Goal: Complete application form: Complete application form

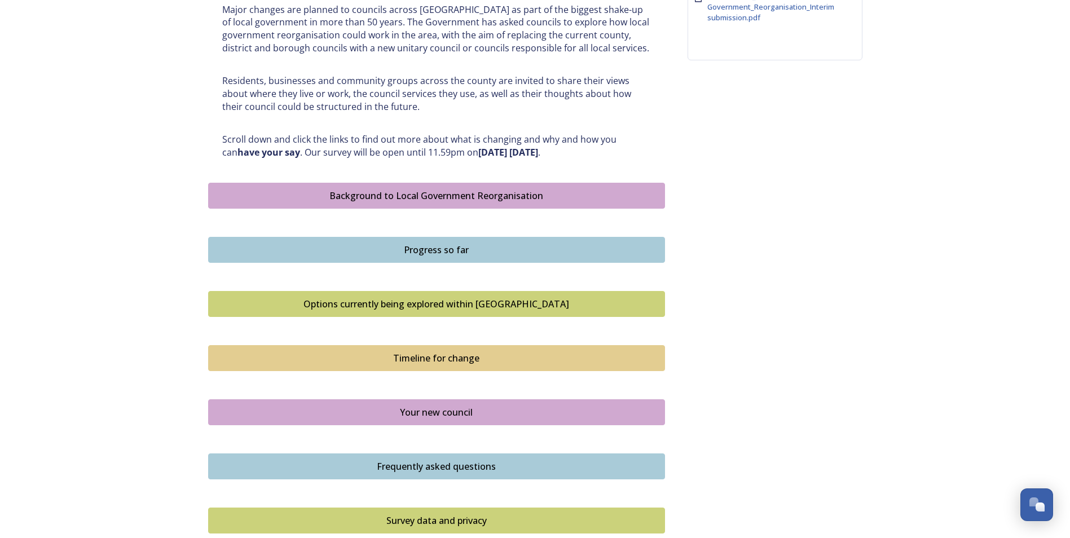
scroll to position [620, 0]
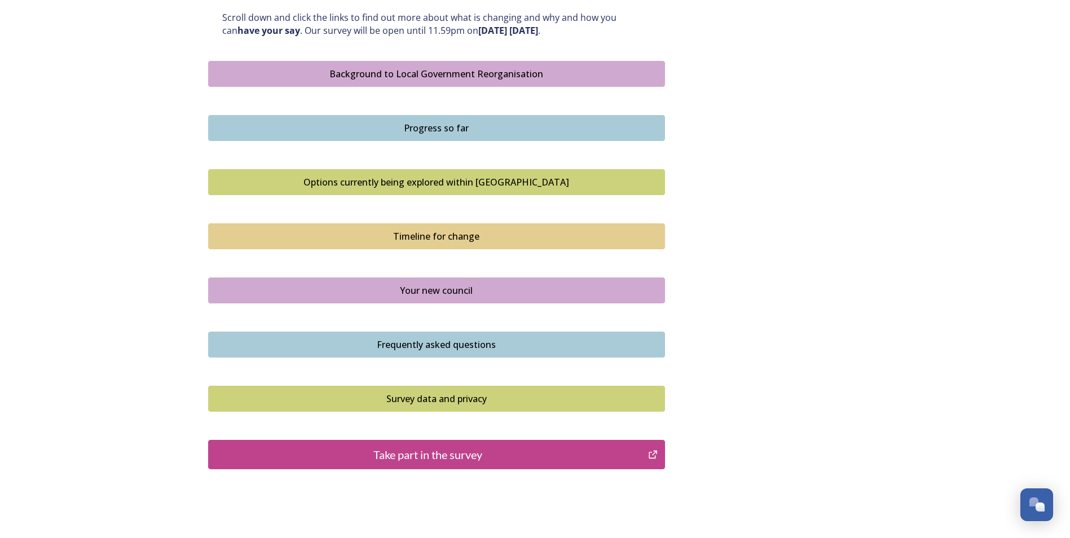
click at [442, 451] on div "Take part in the survey" at bounding box center [428, 454] width 428 height 17
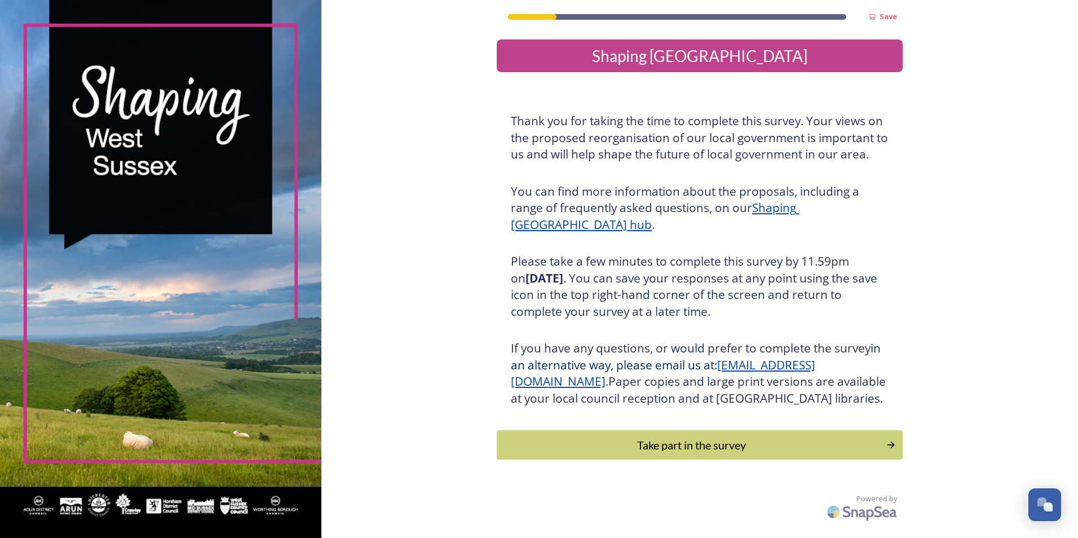
scroll to position [4, 0]
click at [694, 453] on div "Take part in the survey" at bounding box center [691, 444] width 381 height 17
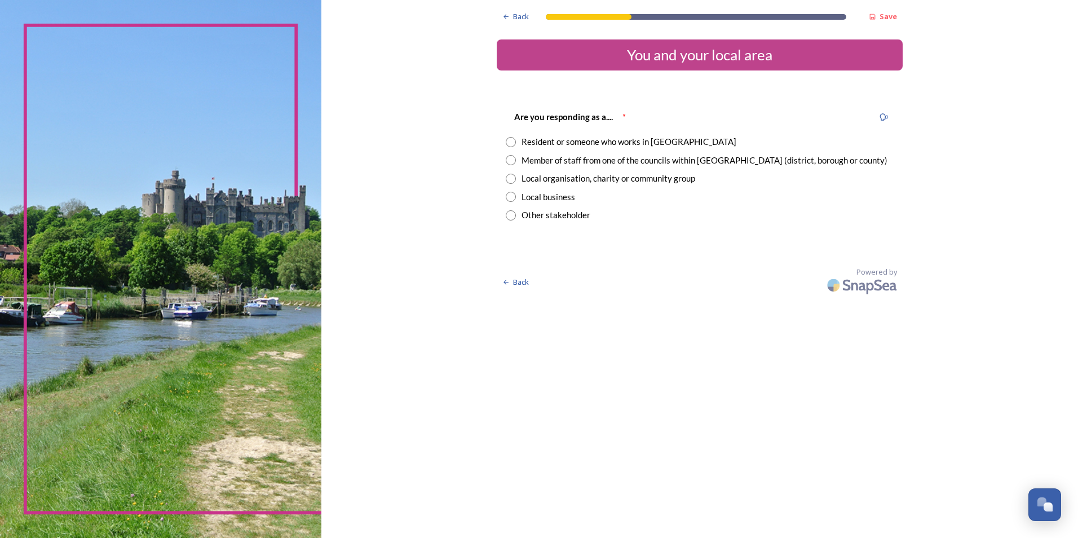
click at [511, 159] on input "radio" at bounding box center [511, 160] width 10 height 10
radio input "true"
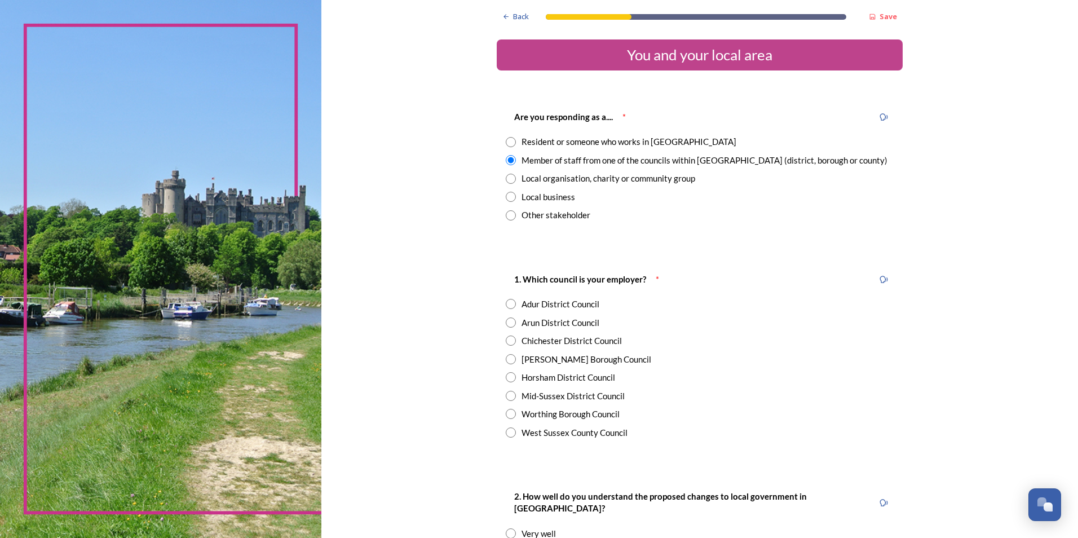
scroll to position [113, 0]
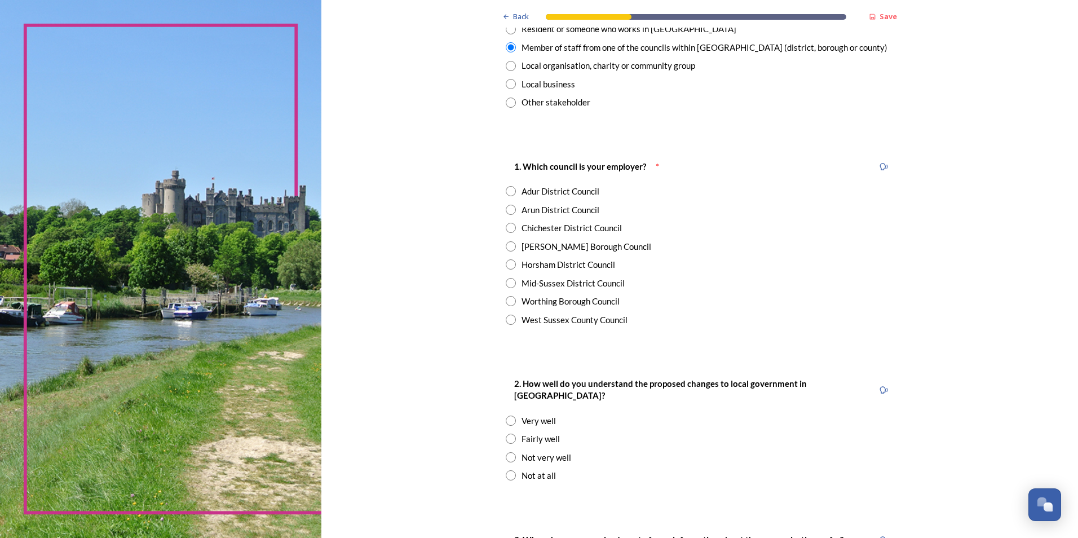
click at [510, 282] on input "radio" at bounding box center [511, 283] width 10 height 10
radio input "true"
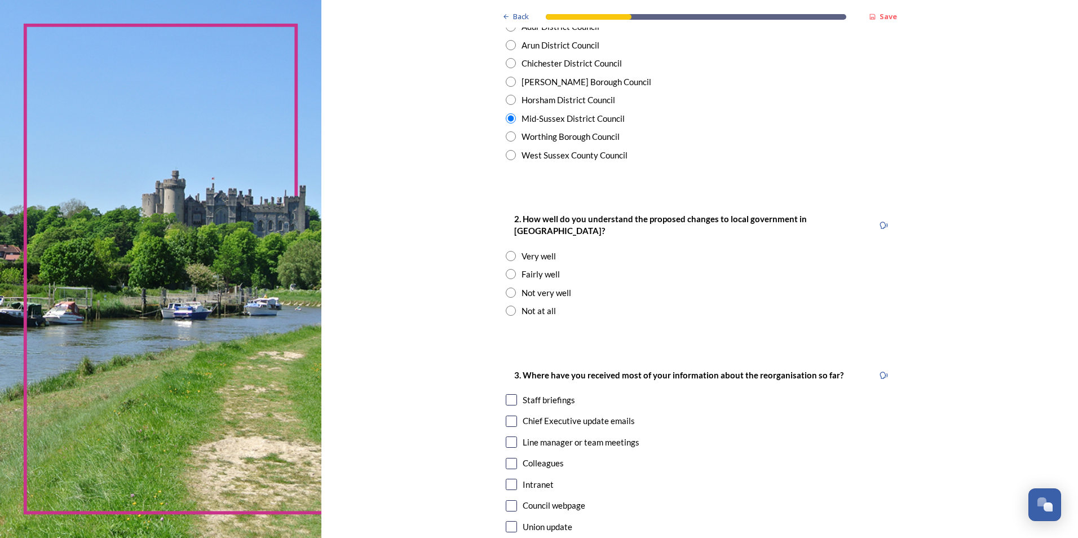
scroll to position [282, 0]
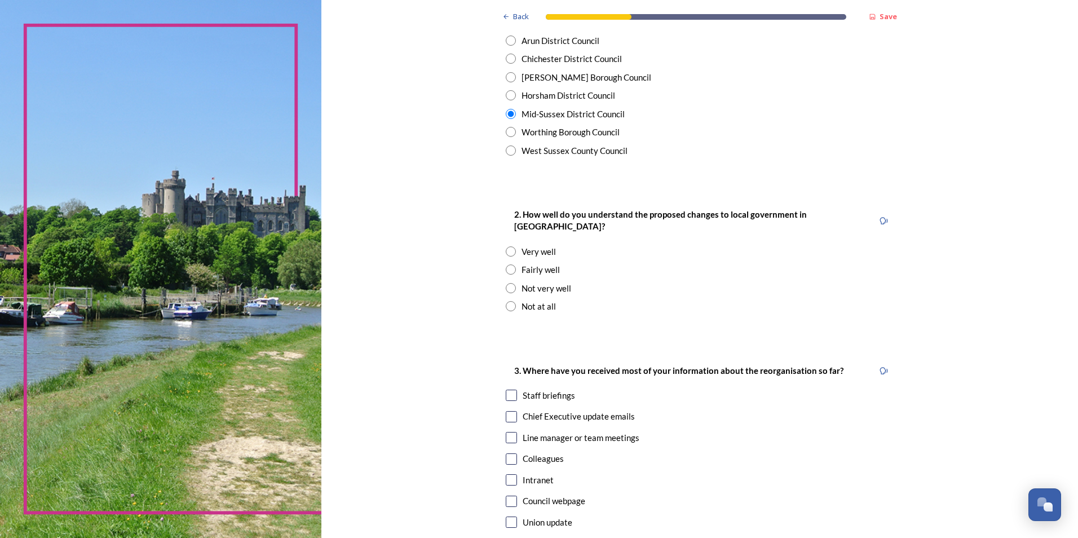
click at [507, 246] on input "radio" at bounding box center [511, 251] width 10 height 10
radio input "true"
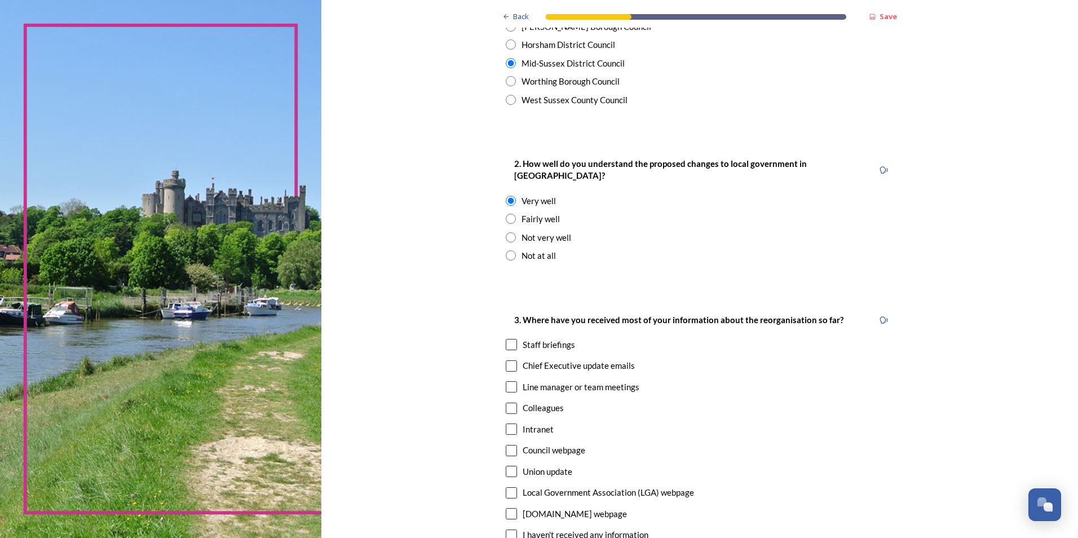
scroll to position [395, 0]
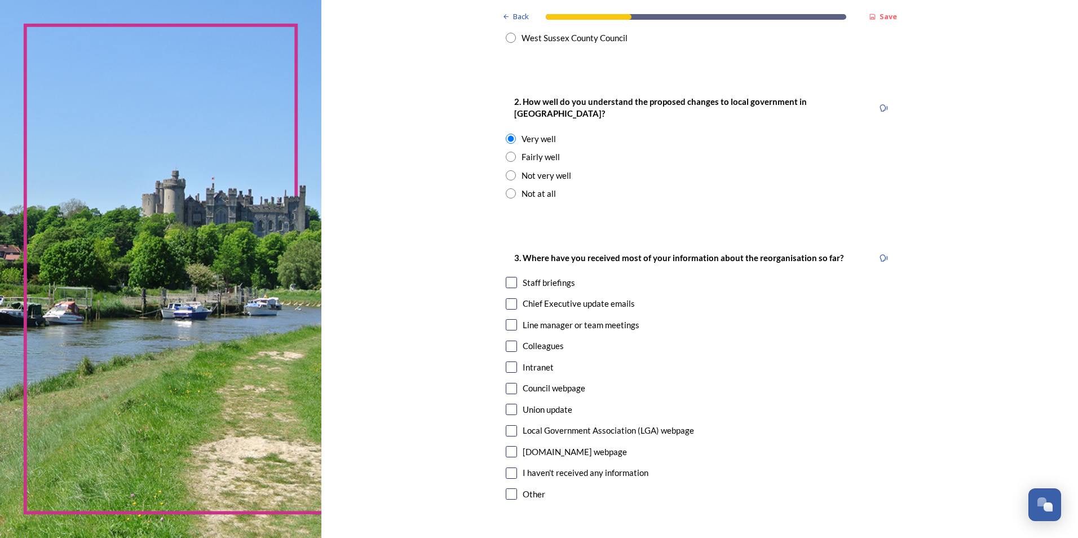
click at [510, 277] on input "checkbox" at bounding box center [511, 282] width 11 height 11
checkbox input "true"
click at [506, 298] on input "checkbox" at bounding box center [511, 303] width 11 height 11
checkbox input "true"
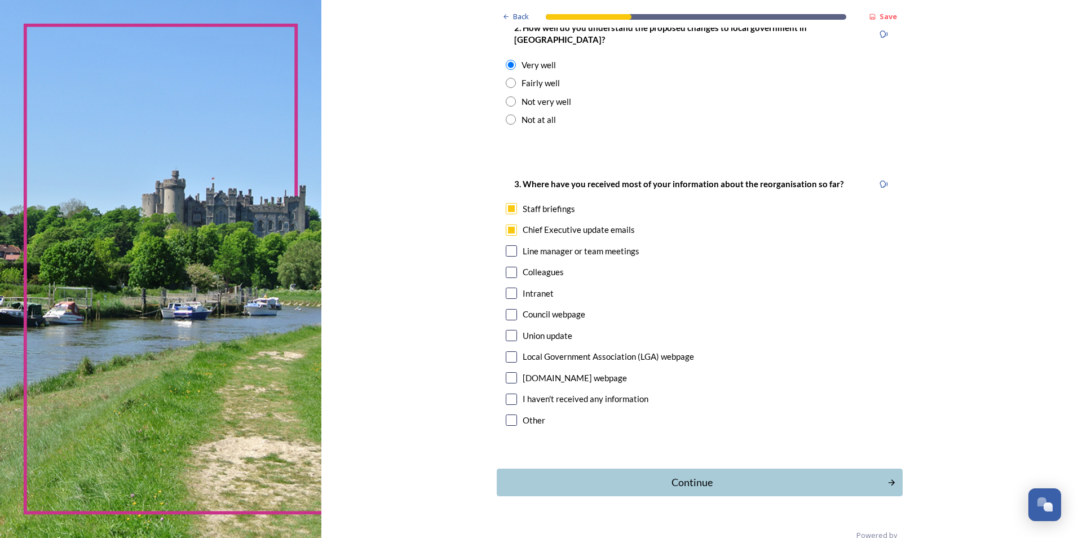
scroll to position [480, 0]
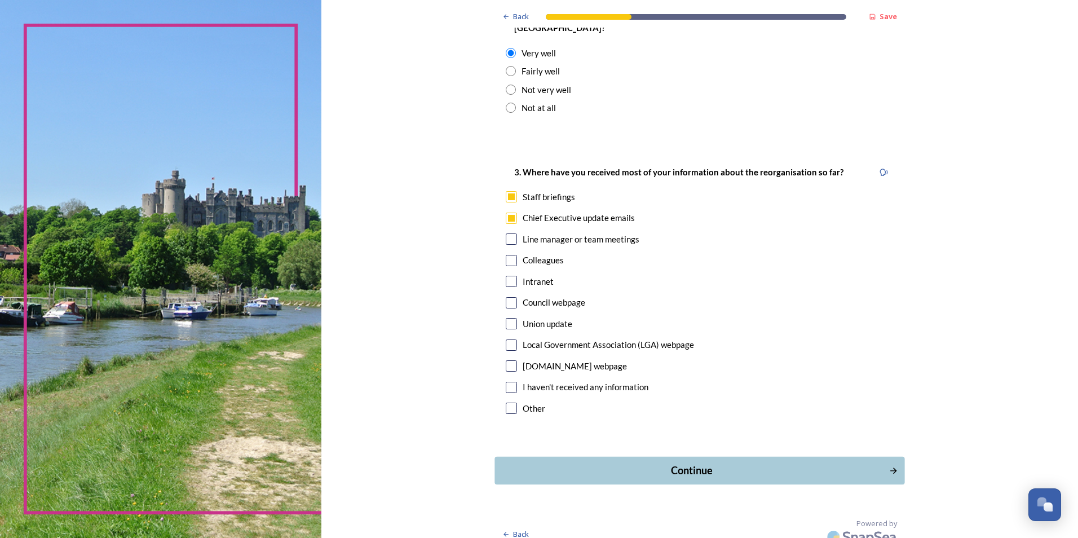
click at [695, 463] on div "Continue" at bounding box center [692, 470] width 382 height 15
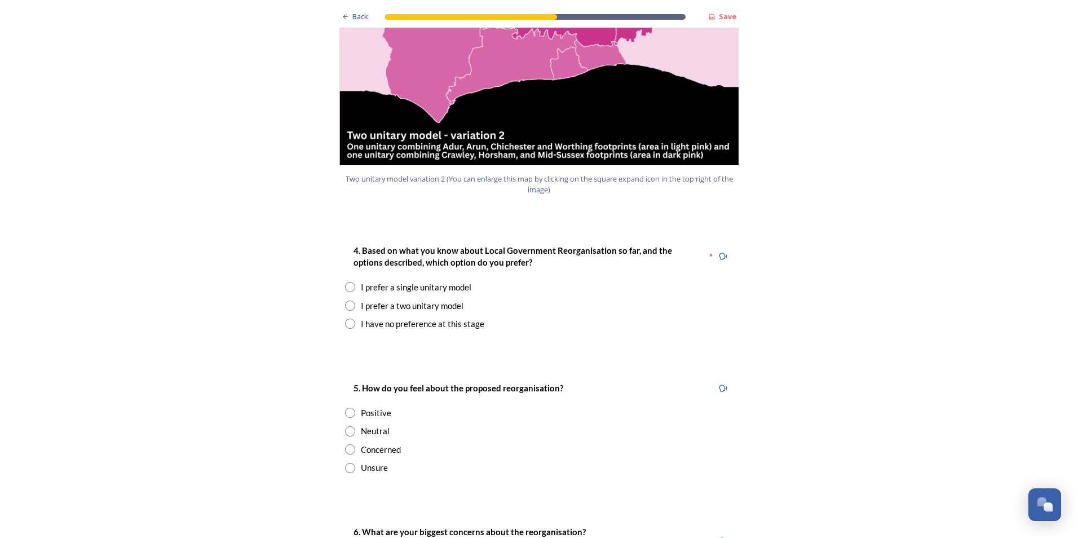
scroll to position [1353, 0]
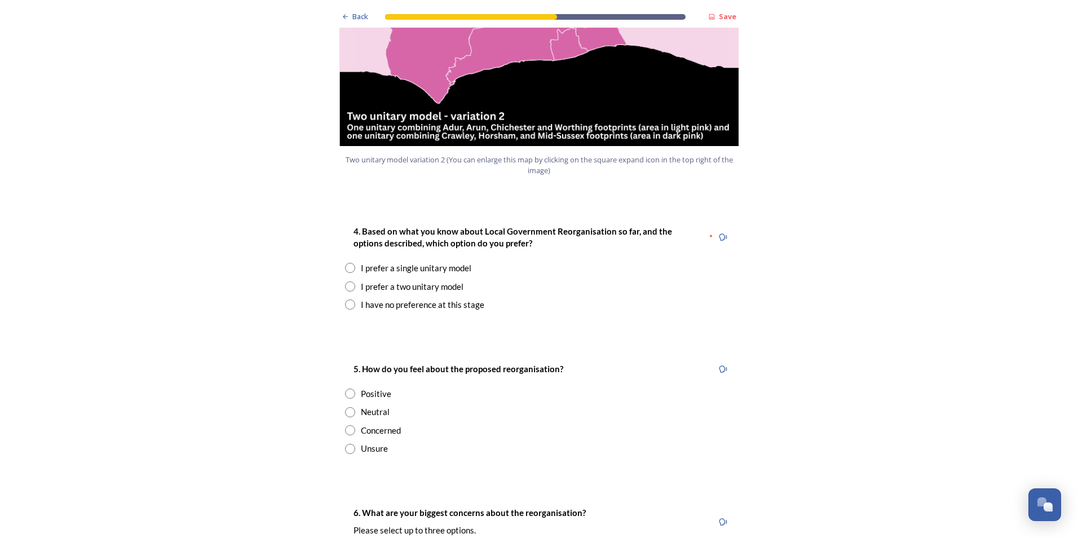
click at [345, 281] on input "radio" at bounding box center [350, 286] width 10 height 10
radio input "true"
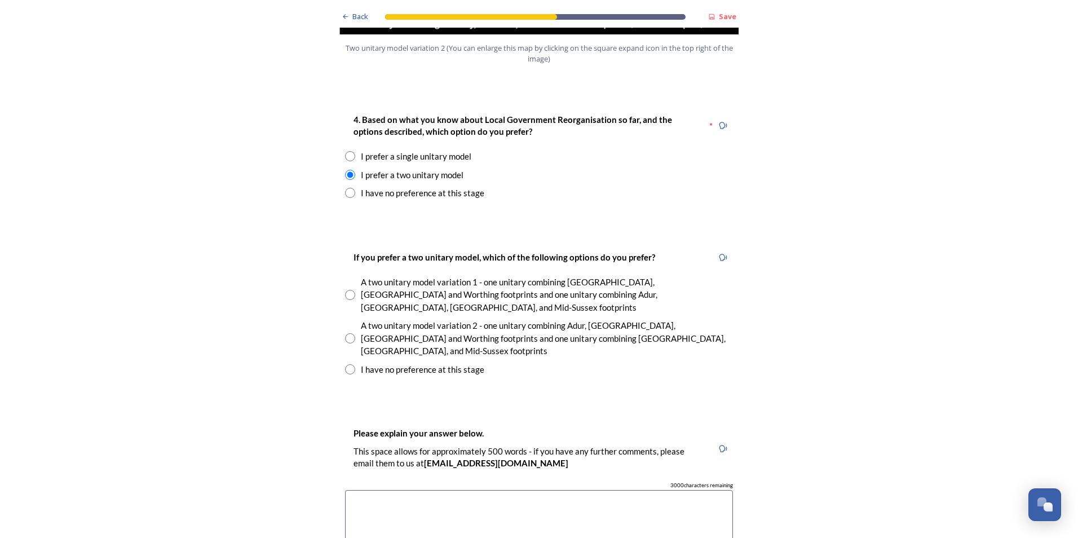
scroll to position [1466, 0]
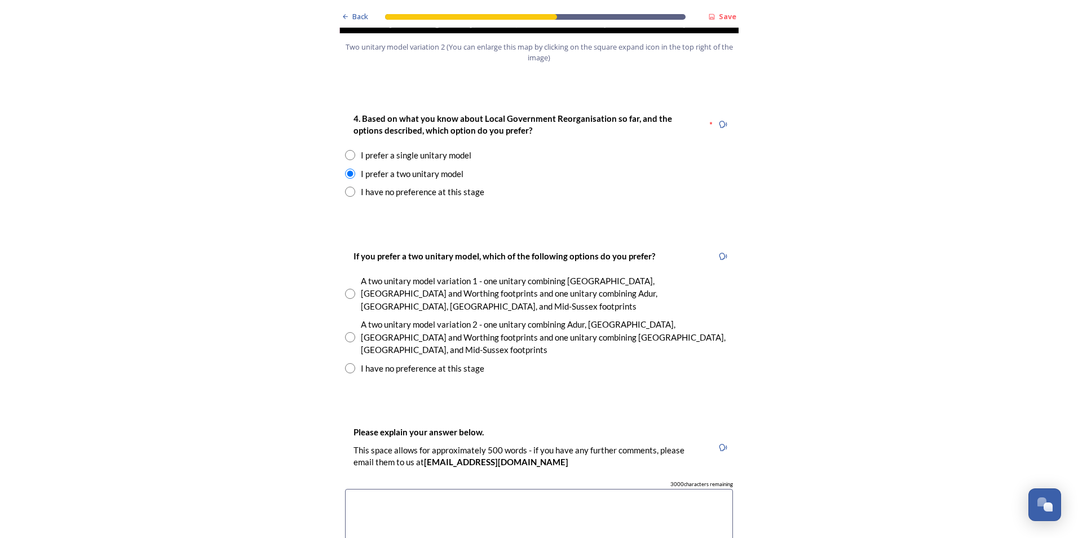
click at [345, 332] on input "radio" at bounding box center [350, 337] width 10 height 10
radio input "true"
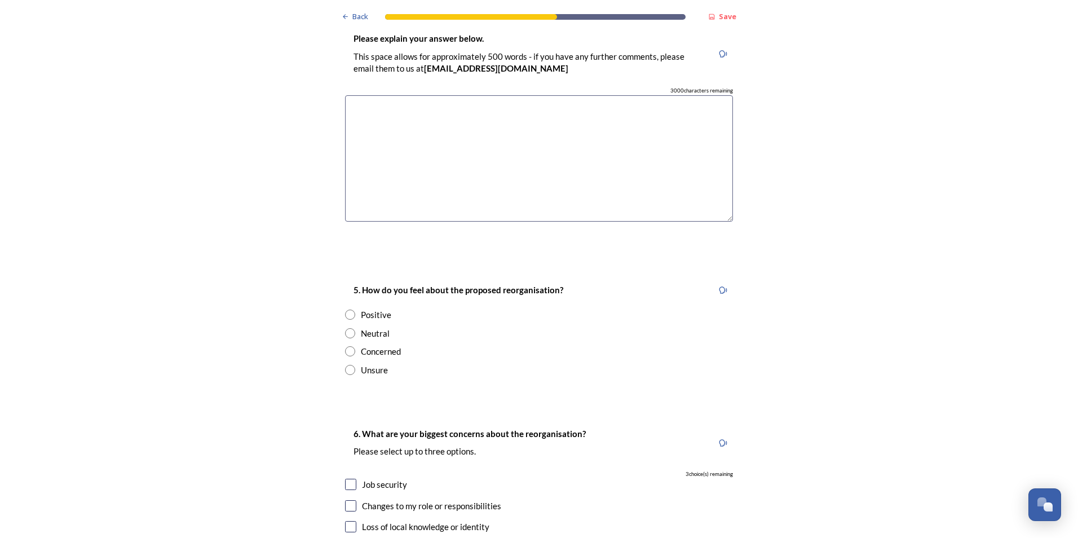
scroll to position [1861, 0]
click at [346, 327] on input "radio" at bounding box center [350, 332] width 10 height 10
radio input "true"
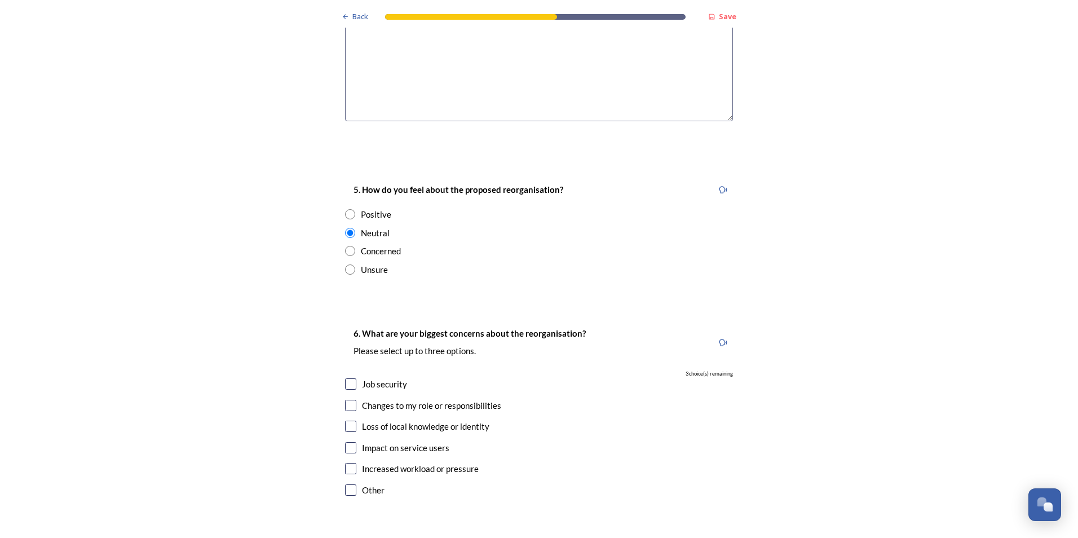
scroll to position [1974, 0]
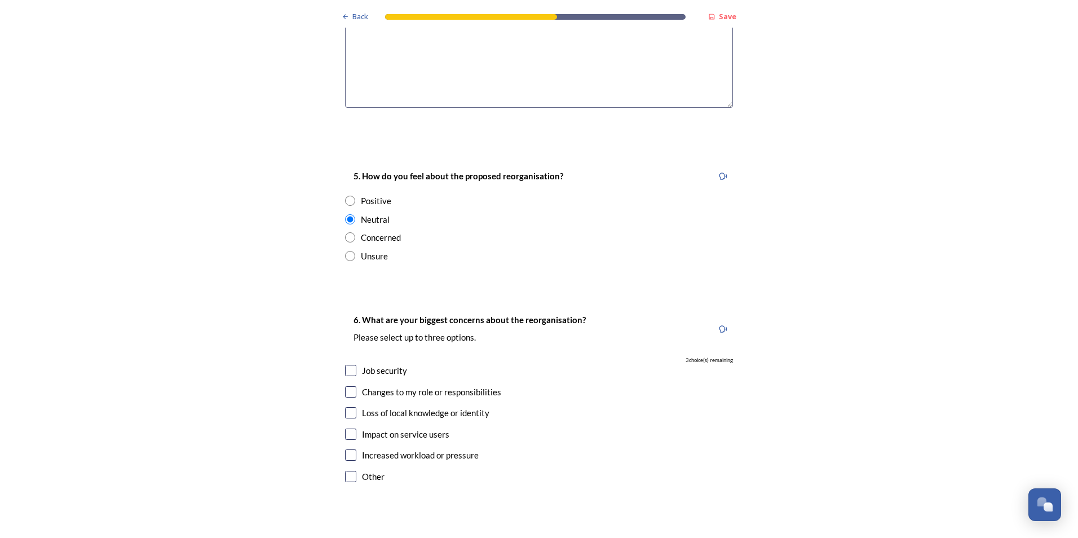
click at [347, 407] on input "checkbox" at bounding box center [350, 412] width 11 height 11
checkbox input "true"
click at [348, 386] on input "checkbox" at bounding box center [350, 391] width 11 height 11
checkbox input "true"
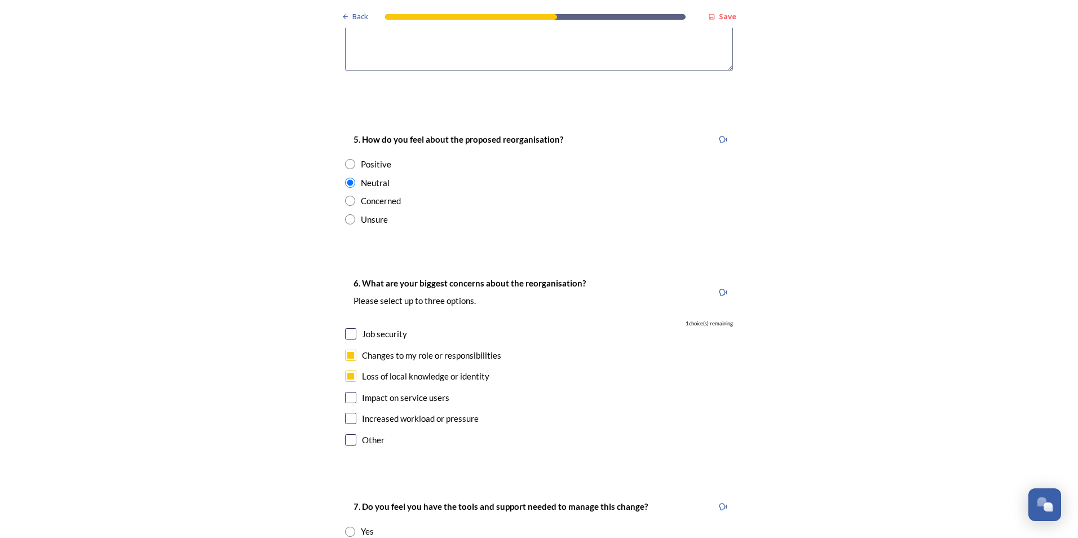
scroll to position [2030, 0]
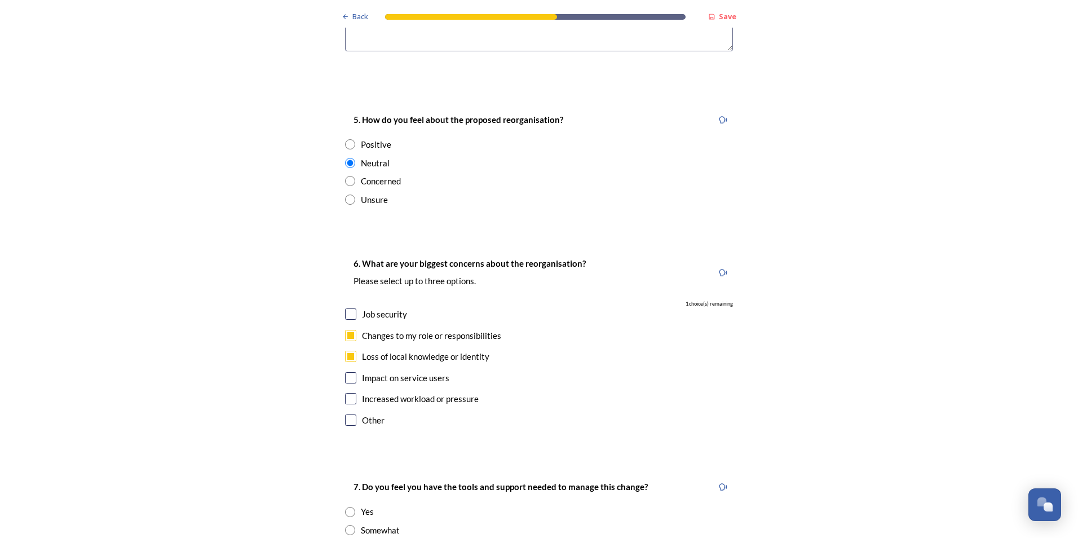
click at [348, 393] on input "checkbox" at bounding box center [350, 398] width 11 height 11
checkbox input "true"
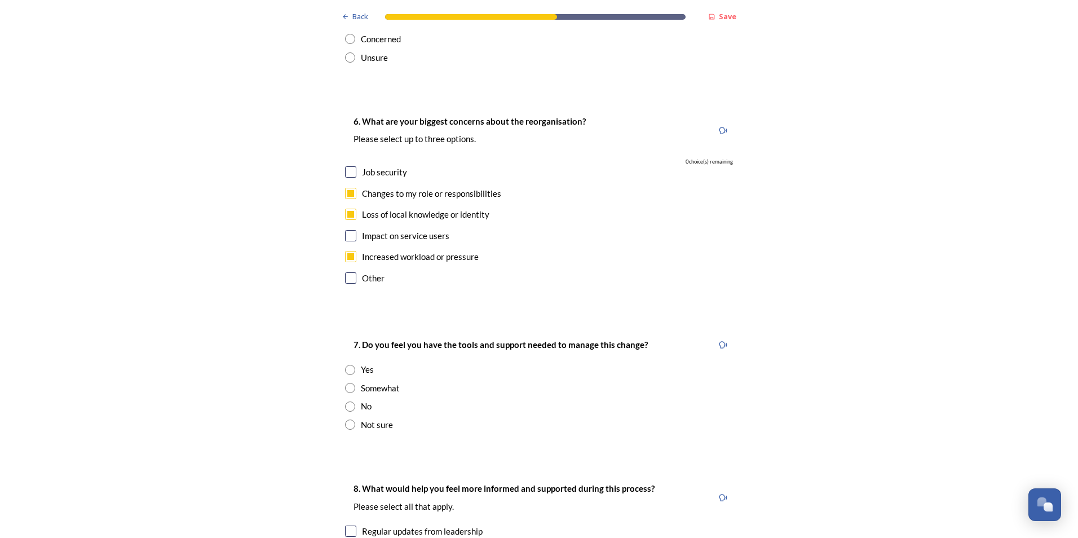
scroll to position [2199, 0]
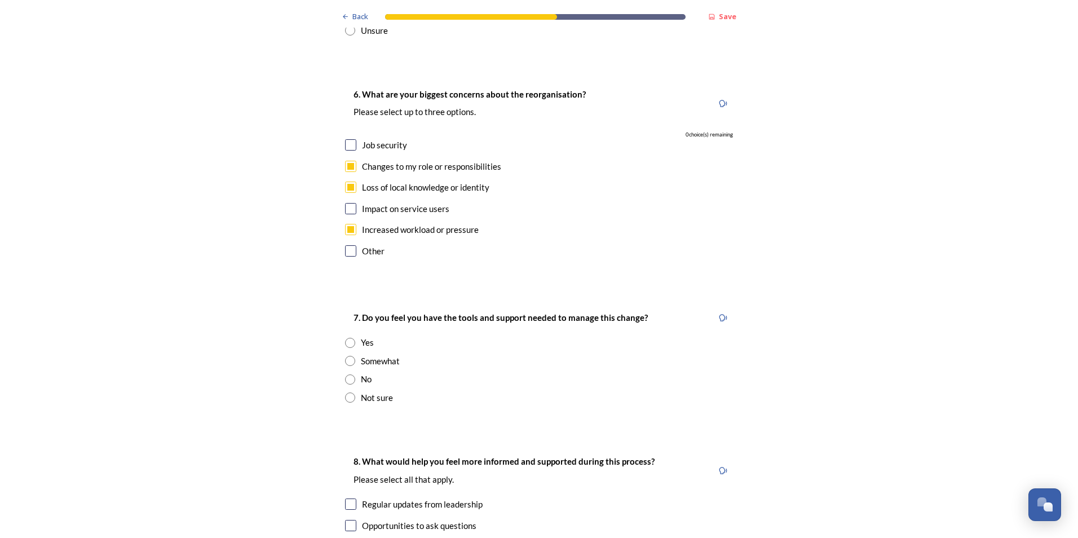
click at [347, 338] on input "radio" at bounding box center [350, 343] width 10 height 10
radio input "true"
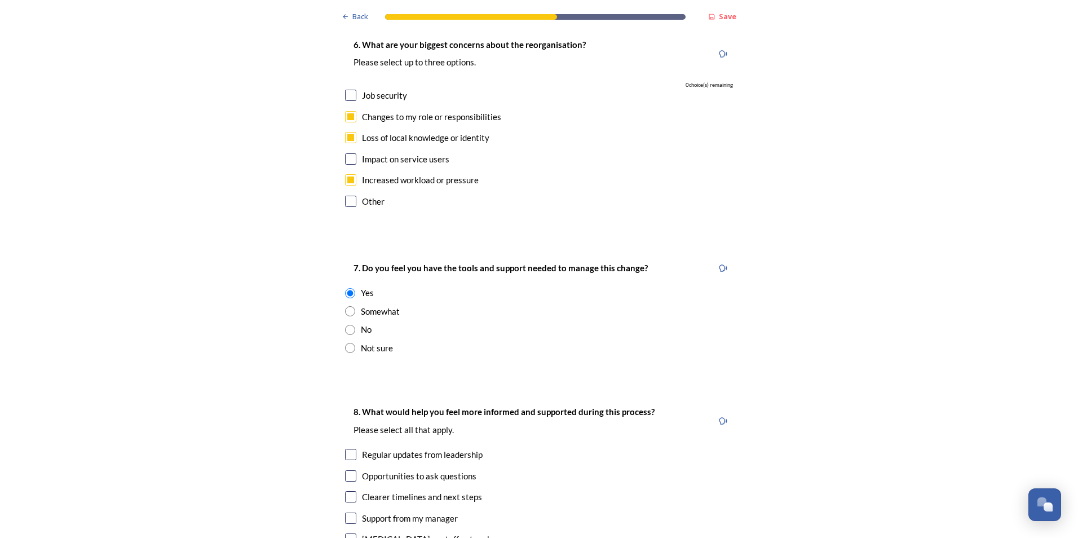
scroll to position [2312, 0]
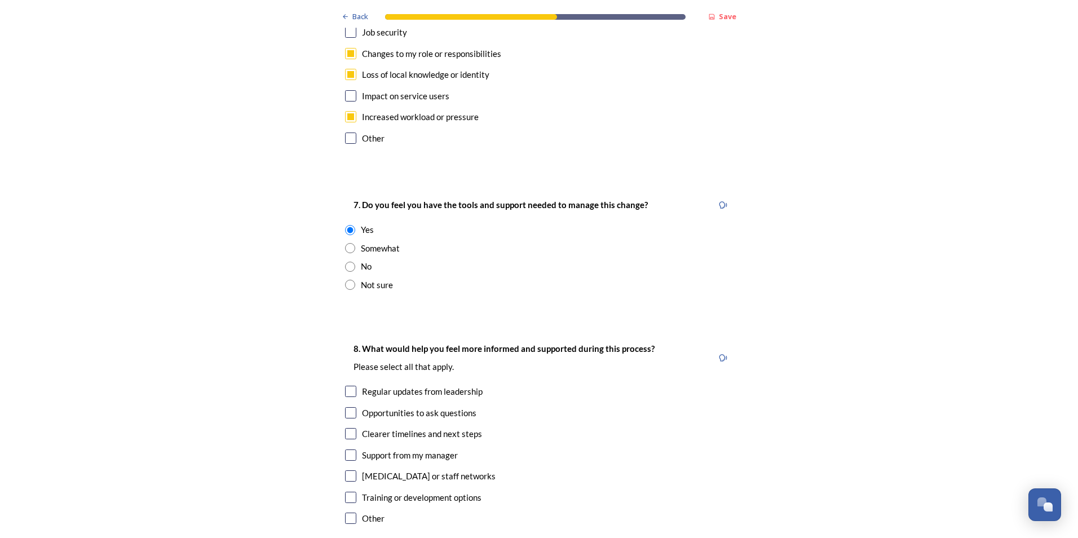
click at [347, 386] on input "checkbox" at bounding box center [350, 391] width 11 height 11
checkbox input "true"
click at [351, 492] on input "checkbox" at bounding box center [350, 497] width 11 height 11
checkbox input "true"
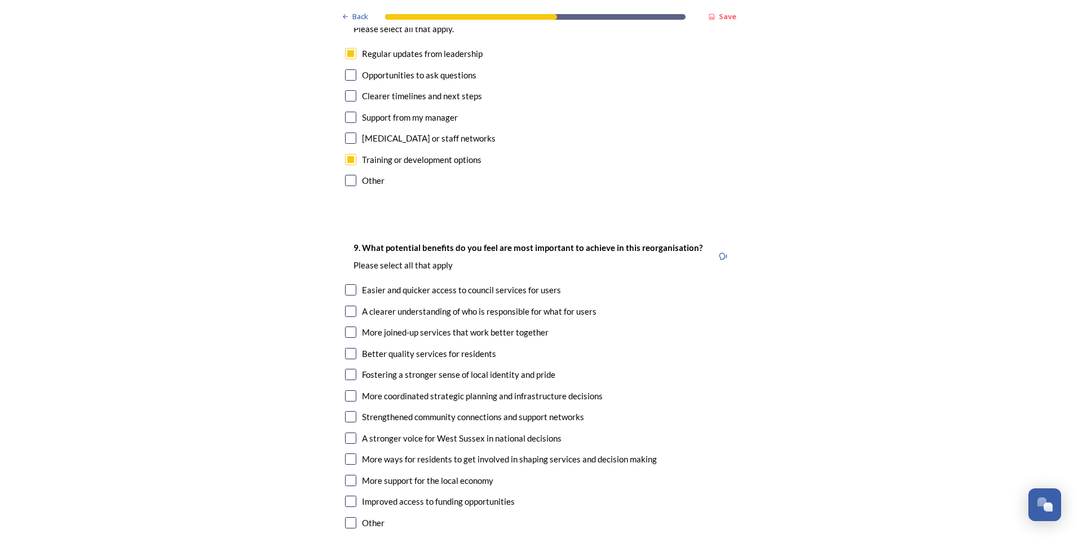
scroll to position [2650, 0]
click at [350, 284] on input "checkbox" at bounding box center [350, 289] width 11 height 11
checkbox input "true"
click at [350, 305] on input "checkbox" at bounding box center [350, 310] width 11 height 11
checkbox input "true"
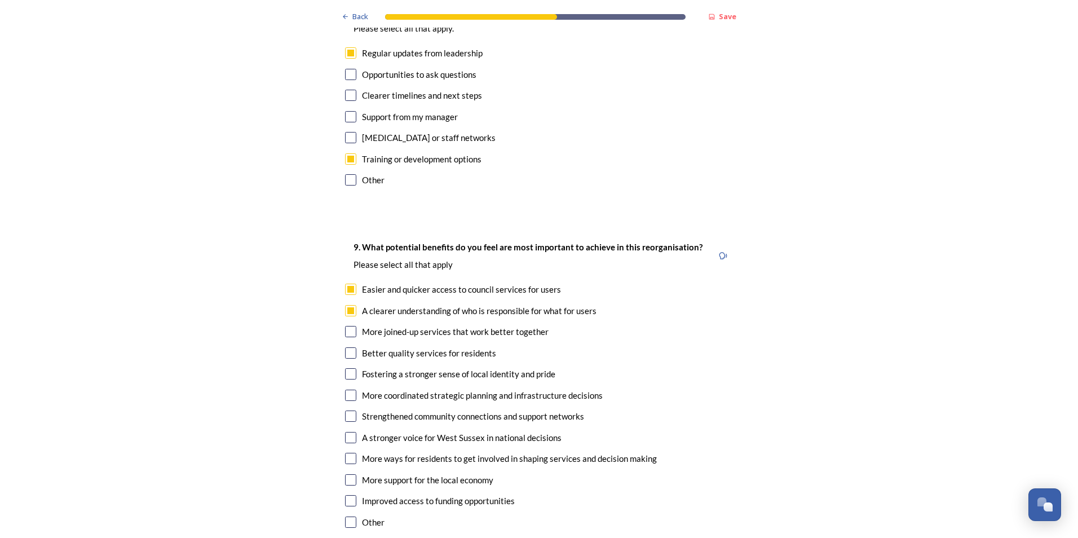
click at [345, 326] on input "checkbox" at bounding box center [350, 331] width 11 height 11
checkbox input "true"
click at [351, 390] on input "checkbox" at bounding box center [350, 395] width 11 height 11
checkbox input "true"
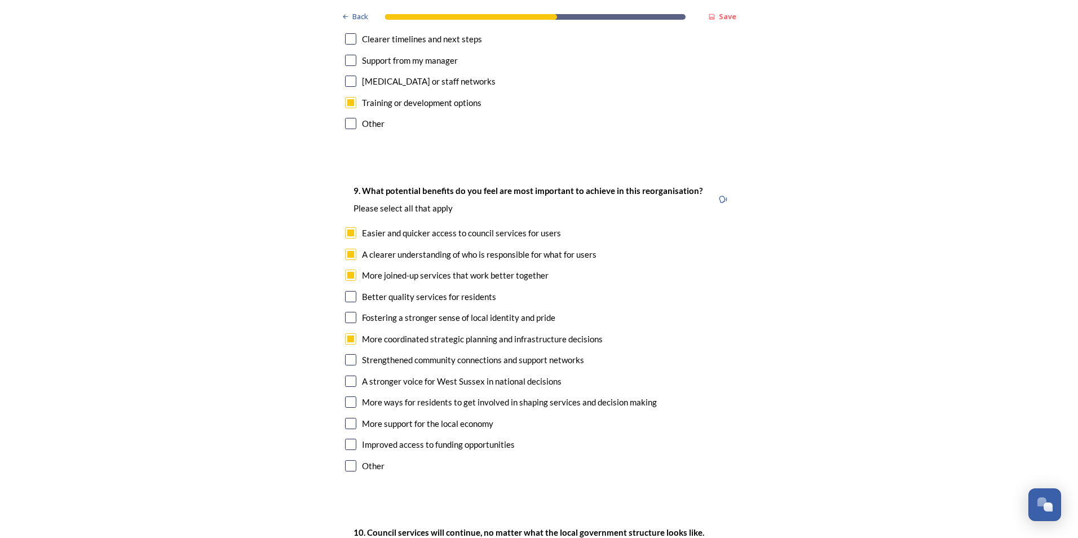
click at [347, 376] on input "checkbox" at bounding box center [350, 381] width 11 height 11
checkbox input "true"
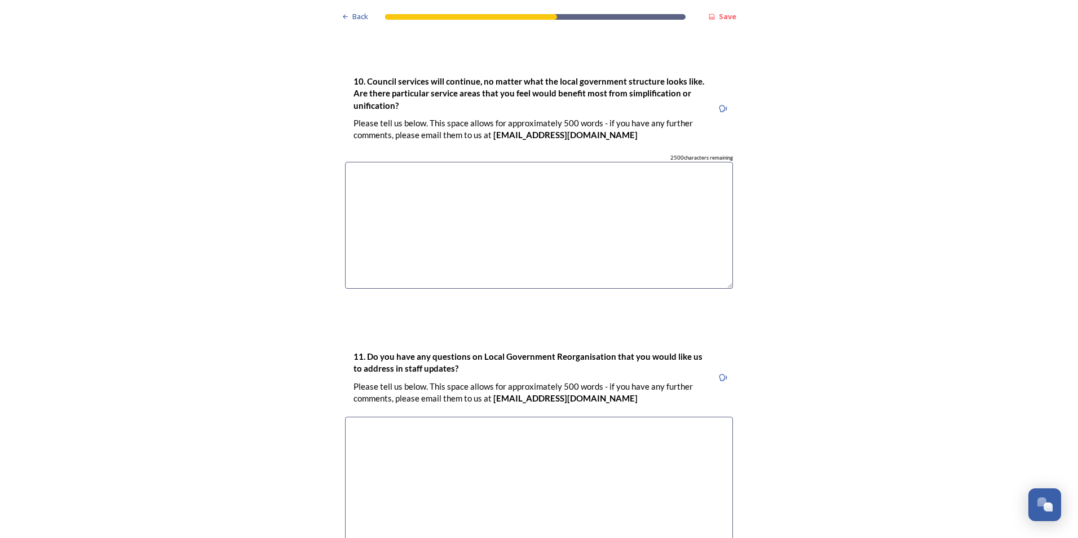
scroll to position [3248, 0]
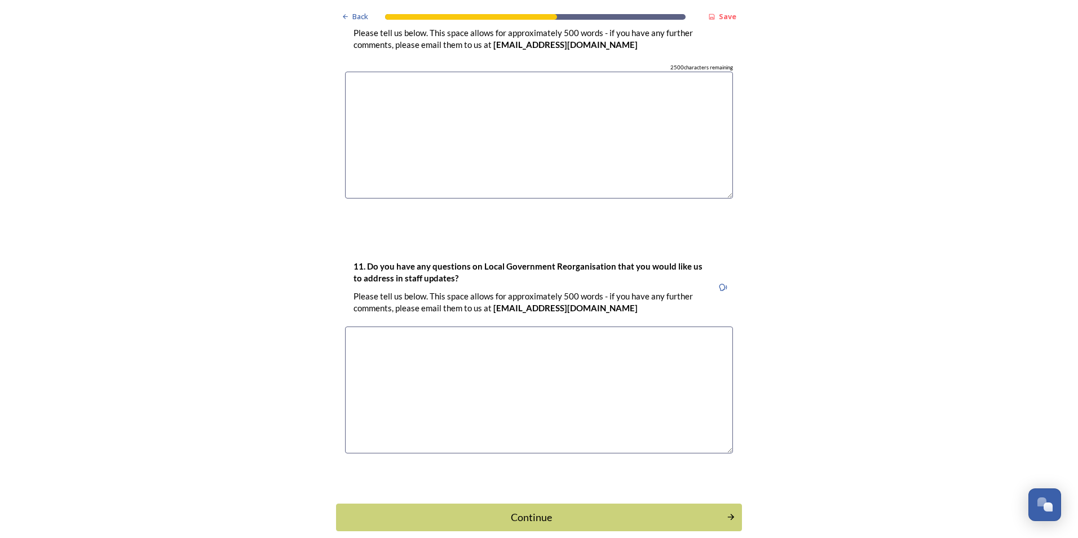
click at [529, 510] on div "Continue" at bounding box center [531, 517] width 378 height 15
